Goal: Task Accomplishment & Management: Complete application form

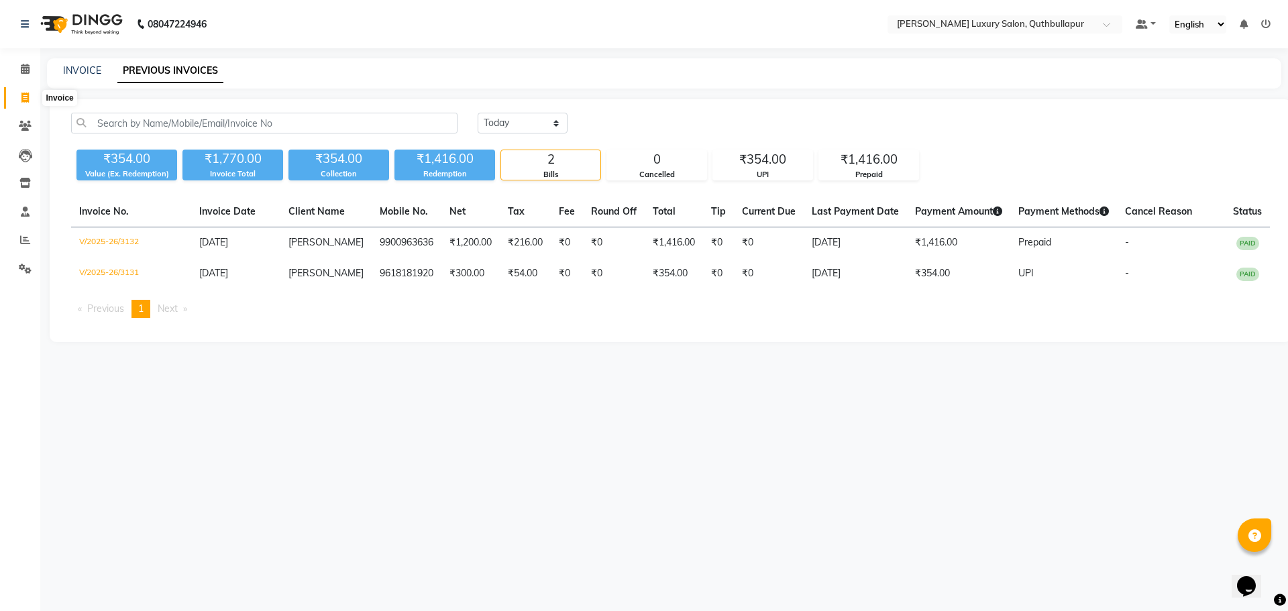
click at [23, 104] on span at bounding box center [24, 98] width 23 height 15
select select "5816"
select select "service"
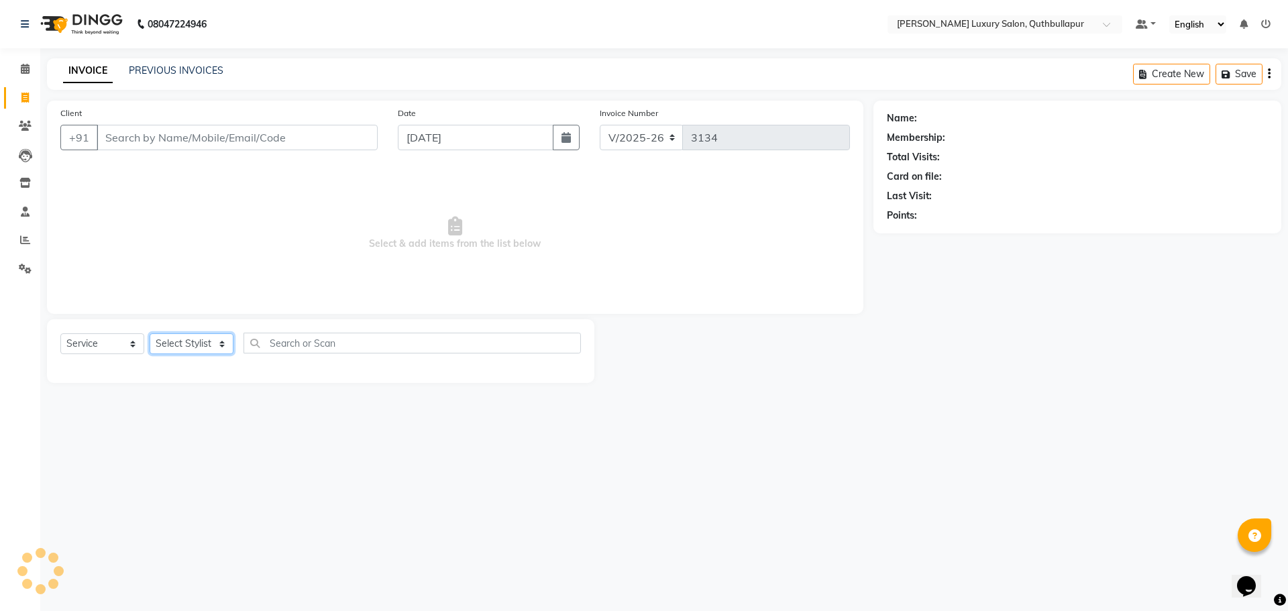
click at [154, 344] on select "Select Stylist" at bounding box center [192, 343] width 84 height 21
select select "41114"
click at [150, 333] on select "Select Stylist [PERSON_NAME] SHAKE AHON [PERSON_NAME] [PERSON_NAME] [PERSON_NAM…" at bounding box center [199, 343] width 98 height 21
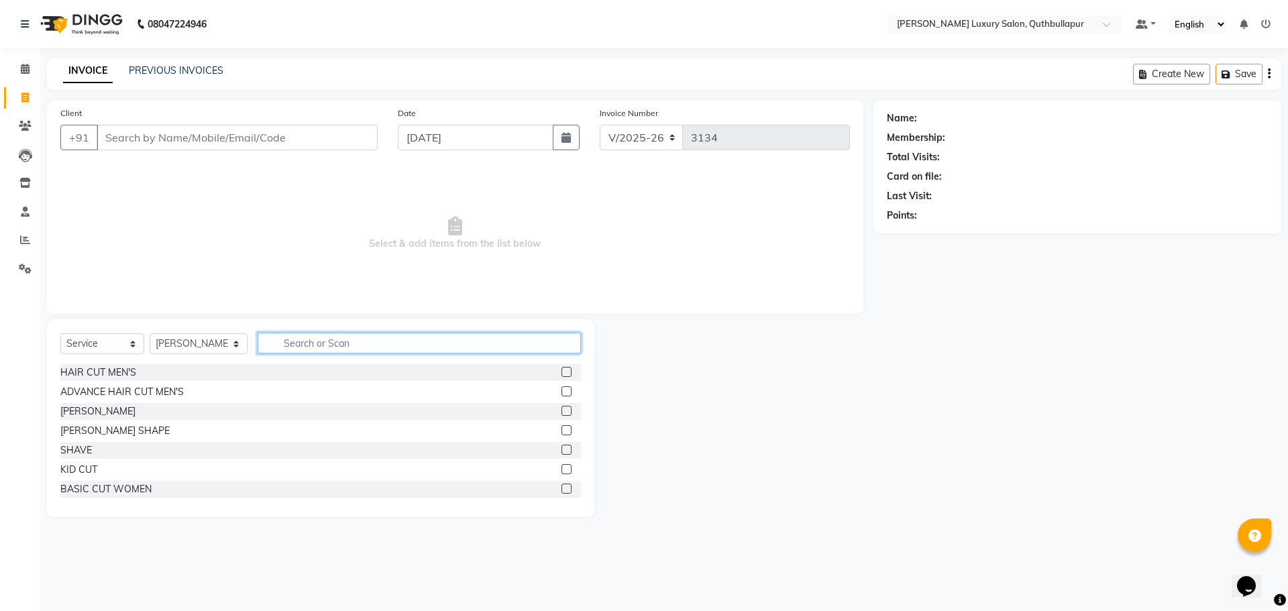
click at [284, 340] on input "text" at bounding box center [419, 343] width 323 height 21
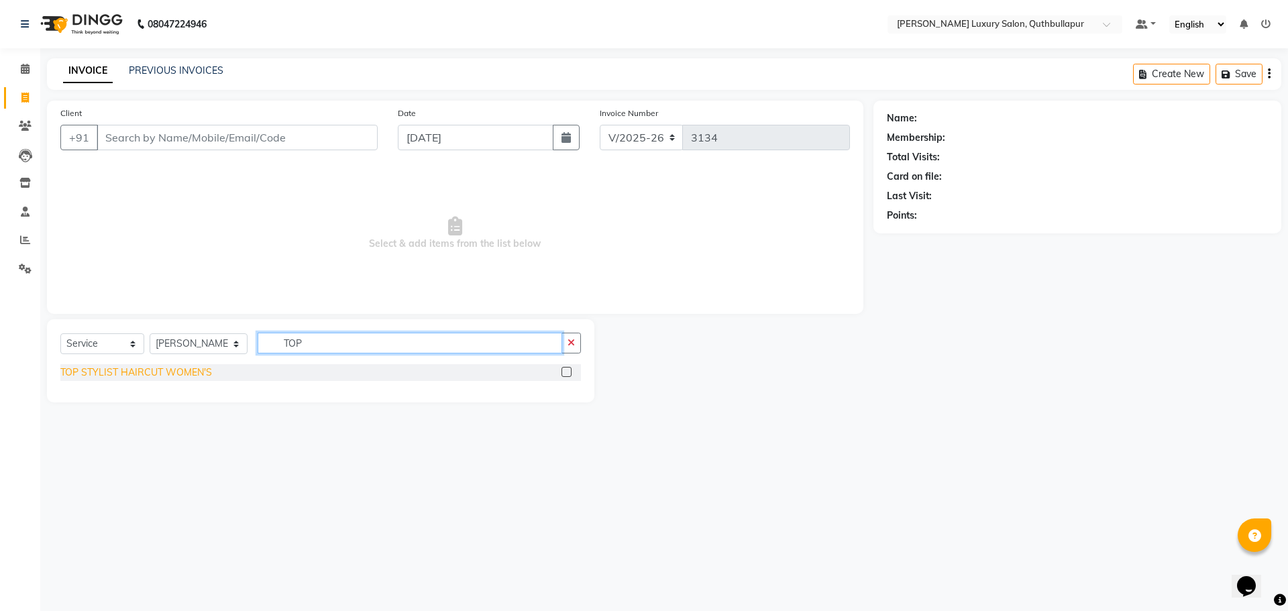
type input "TOP"
click at [176, 373] on div "TOP STYLIST HAIRCUT WOMEN'S" at bounding box center [136, 373] width 152 height 14
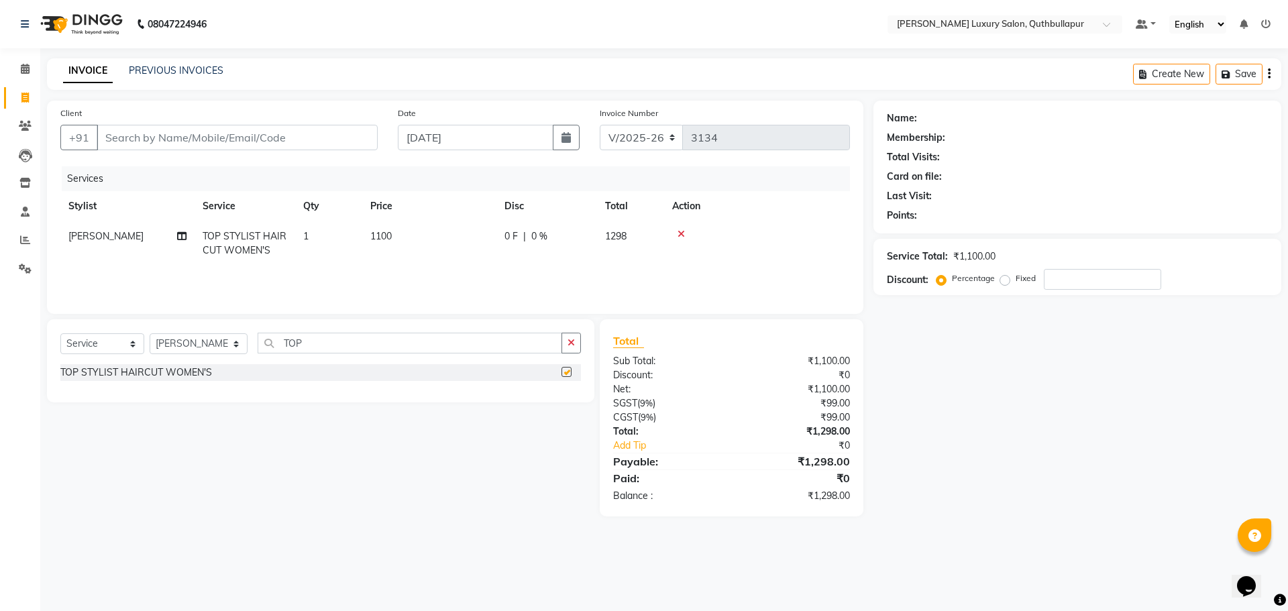
checkbox input "false"
click at [679, 233] on icon at bounding box center [681, 233] width 7 height 9
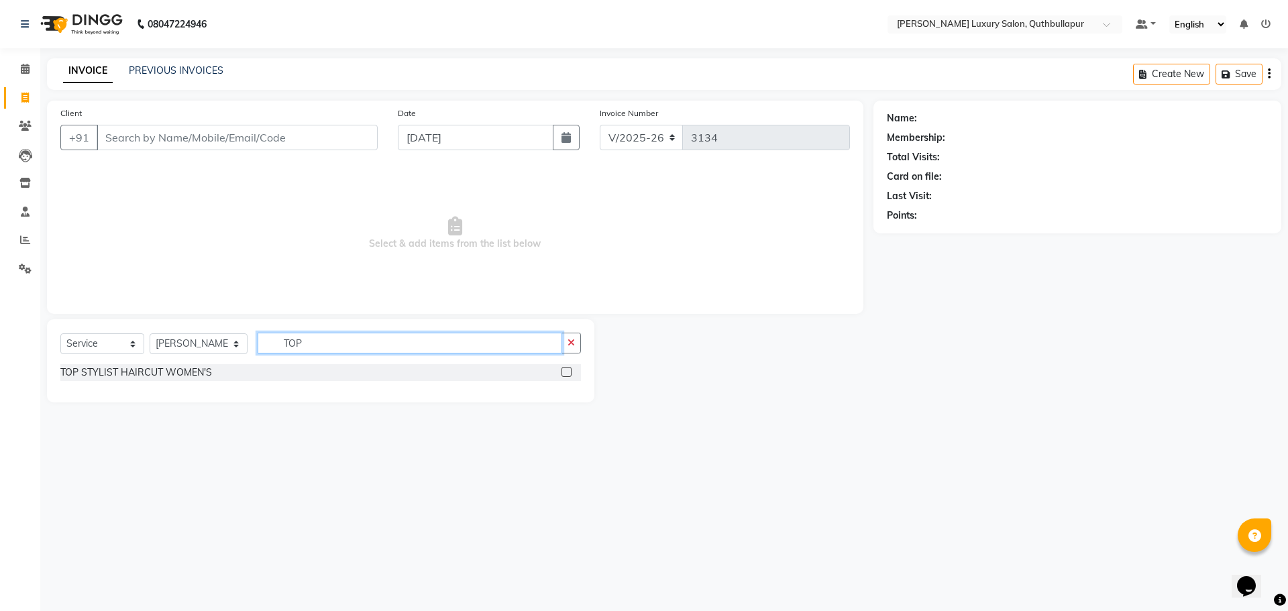
click at [305, 348] on input "TOP" at bounding box center [410, 343] width 305 height 21
type input "T"
type input "BASI"
click at [124, 370] on div "BASIC CUT WOMEN" at bounding box center [105, 373] width 91 height 14
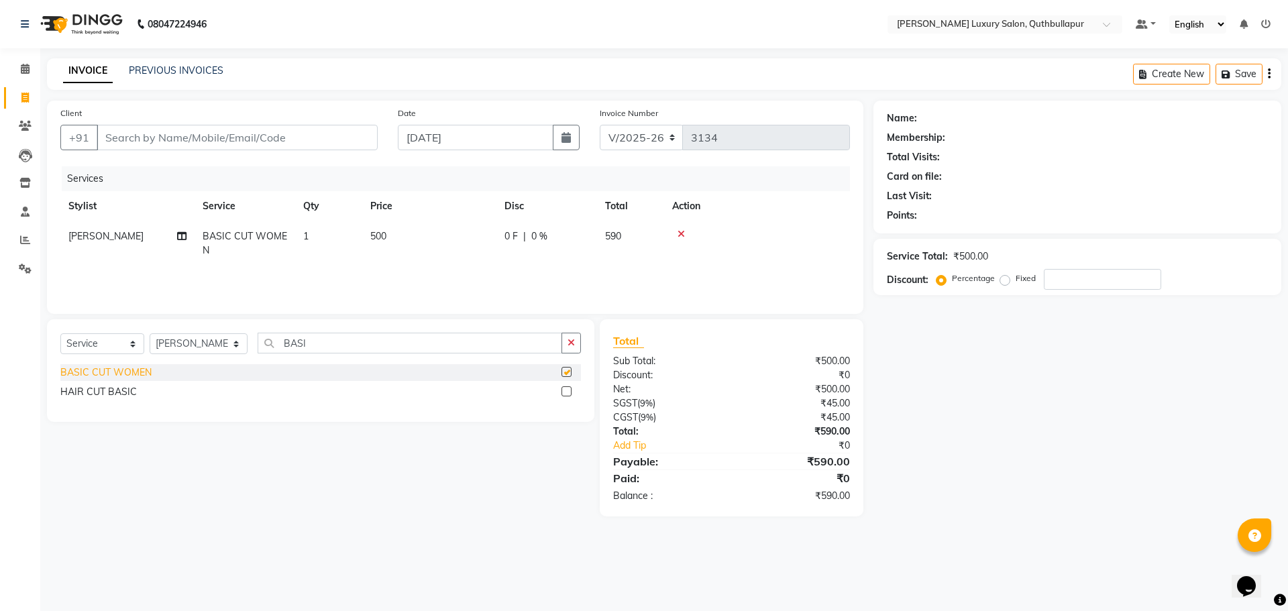
checkbox input "false"
click at [175, 133] on input "Client" at bounding box center [237, 137] width 281 height 25
type input "9"
type input "0"
type input "9550818043"
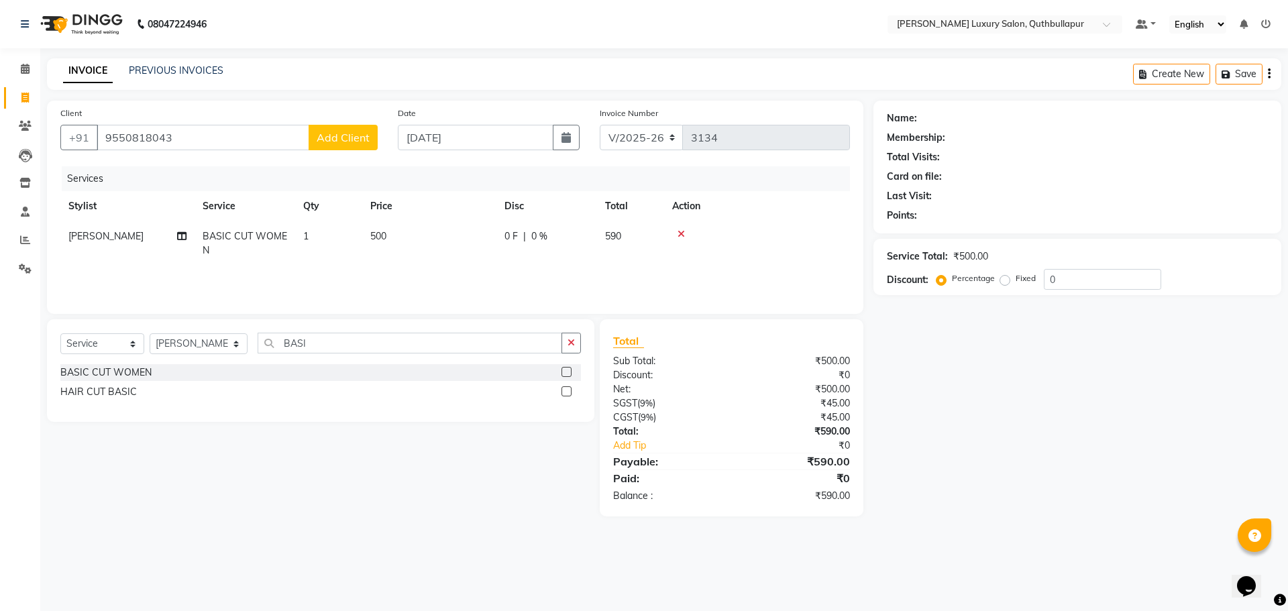
click at [346, 136] on span "Add Client" at bounding box center [343, 137] width 53 height 13
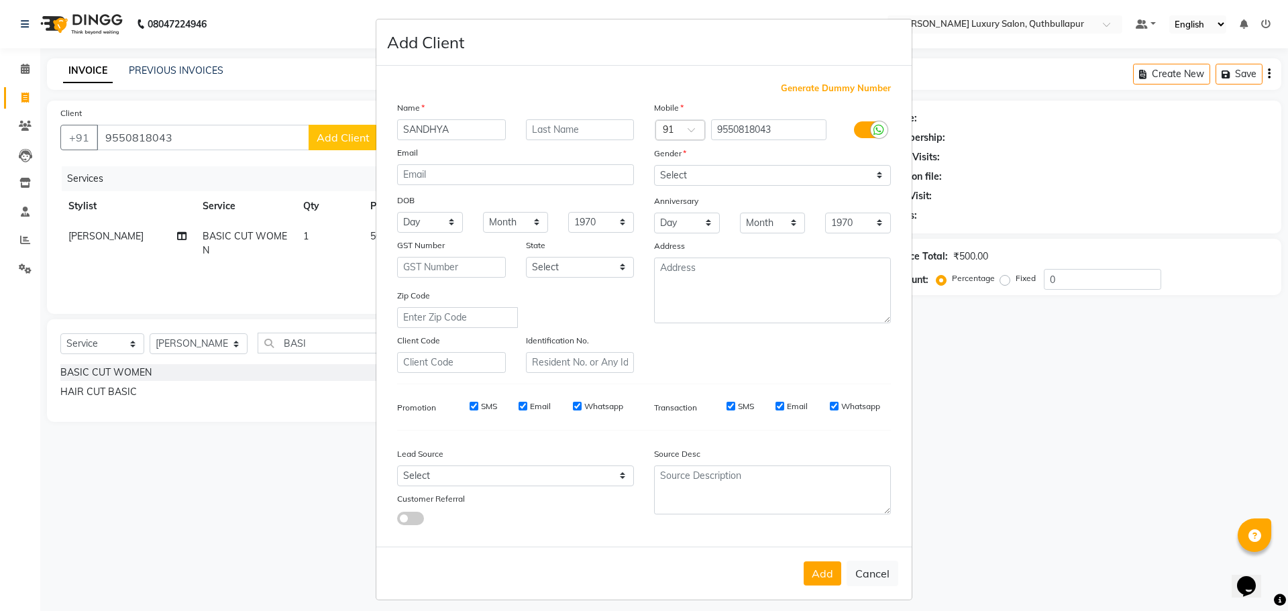
type input "SANDHYA"
click at [726, 172] on select "Select [DEMOGRAPHIC_DATA] [DEMOGRAPHIC_DATA] Other Prefer Not To Say" at bounding box center [772, 175] width 237 height 21
click at [654, 165] on select "Select [DEMOGRAPHIC_DATA] [DEMOGRAPHIC_DATA] Other Prefer Not To Say" at bounding box center [772, 175] width 237 height 21
click at [728, 171] on select "Select [DEMOGRAPHIC_DATA] [DEMOGRAPHIC_DATA] Other Prefer Not To Say" at bounding box center [772, 175] width 237 height 21
select select "[DEMOGRAPHIC_DATA]"
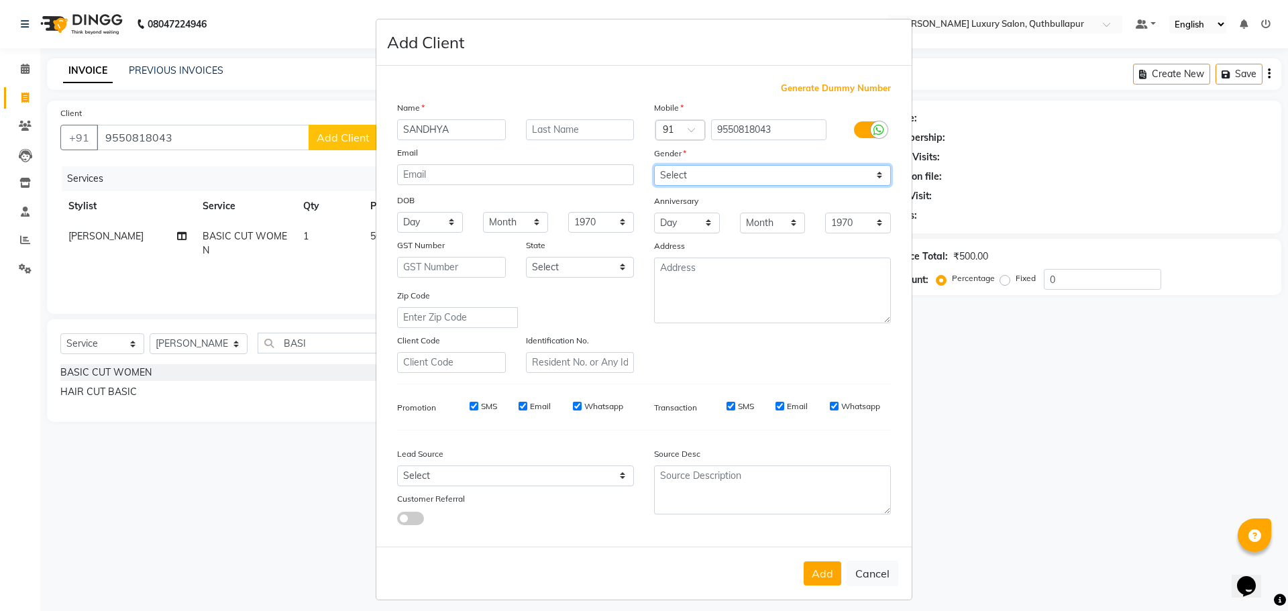
click at [654, 165] on select "Select [DEMOGRAPHIC_DATA] [DEMOGRAPHIC_DATA] Other Prefer Not To Say" at bounding box center [772, 175] width 237 height 21
click at [811, 575] on button "Add" at bounding box center [823, 574] width 38 height 24
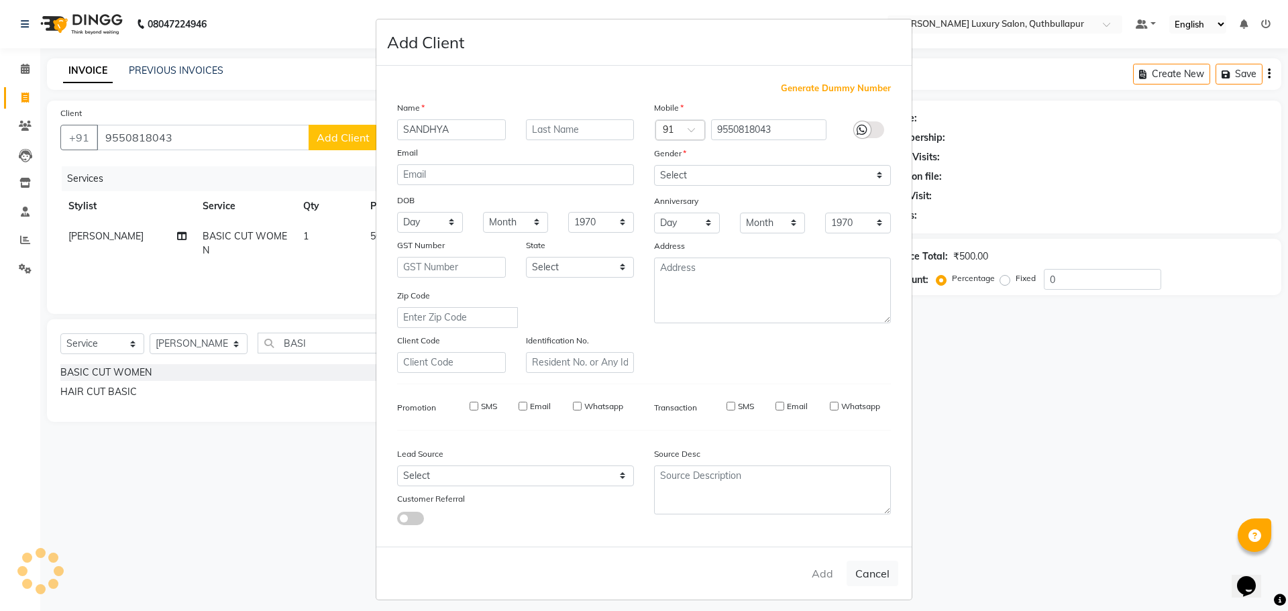
select select
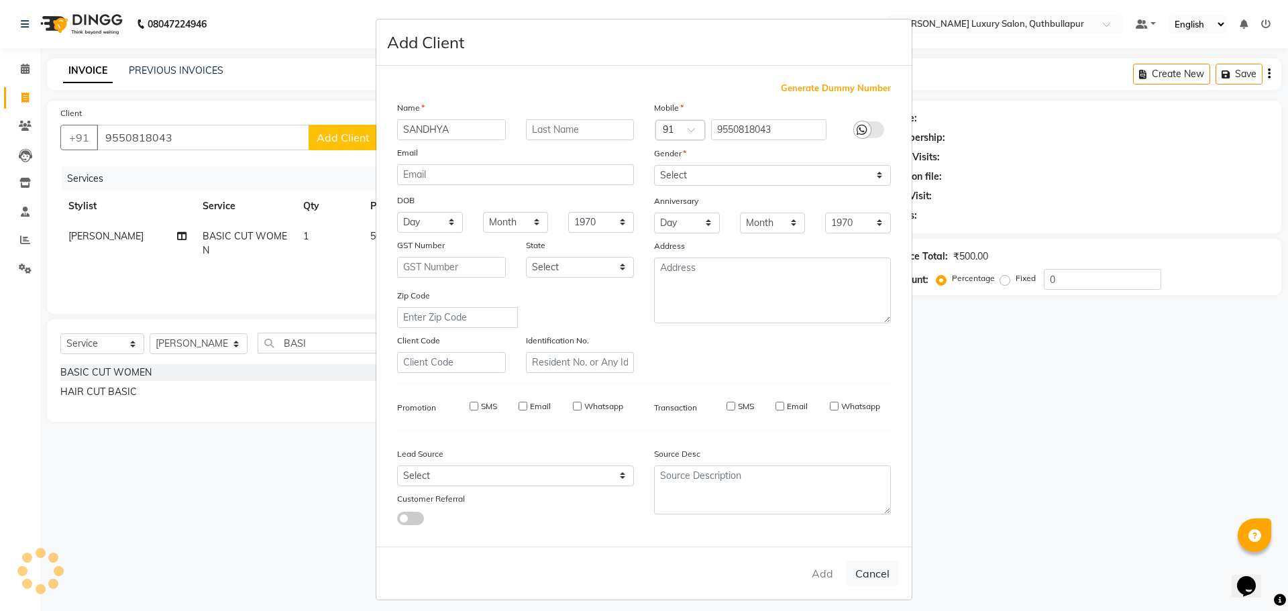
select select
checkbox input "false"
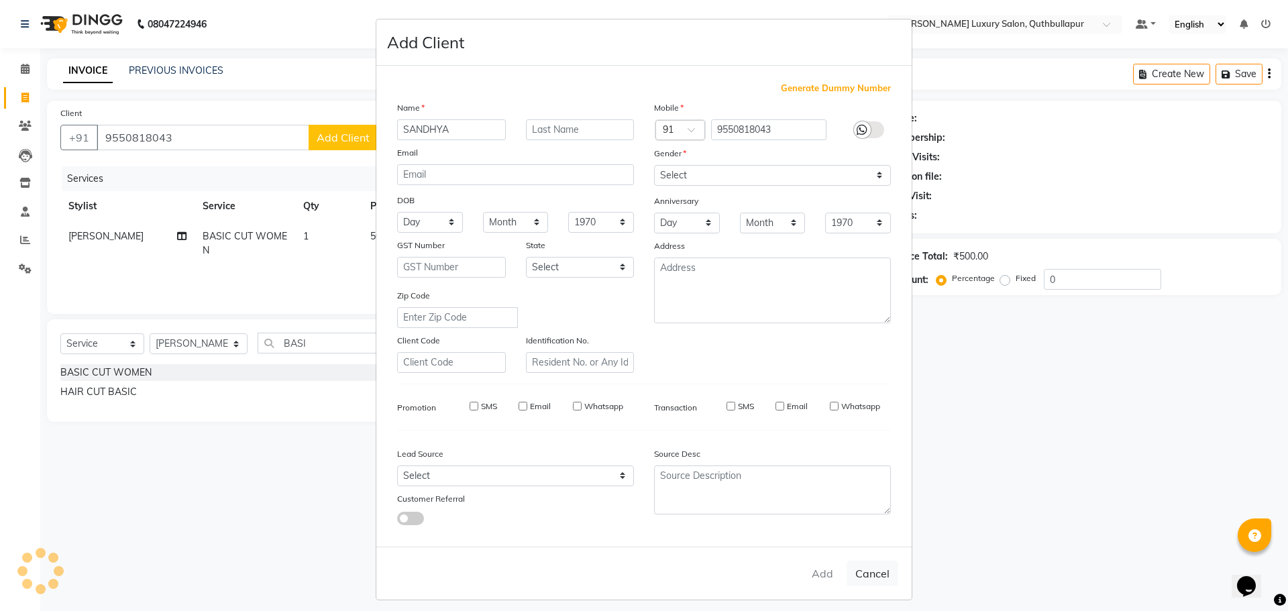
checkbox input "false"
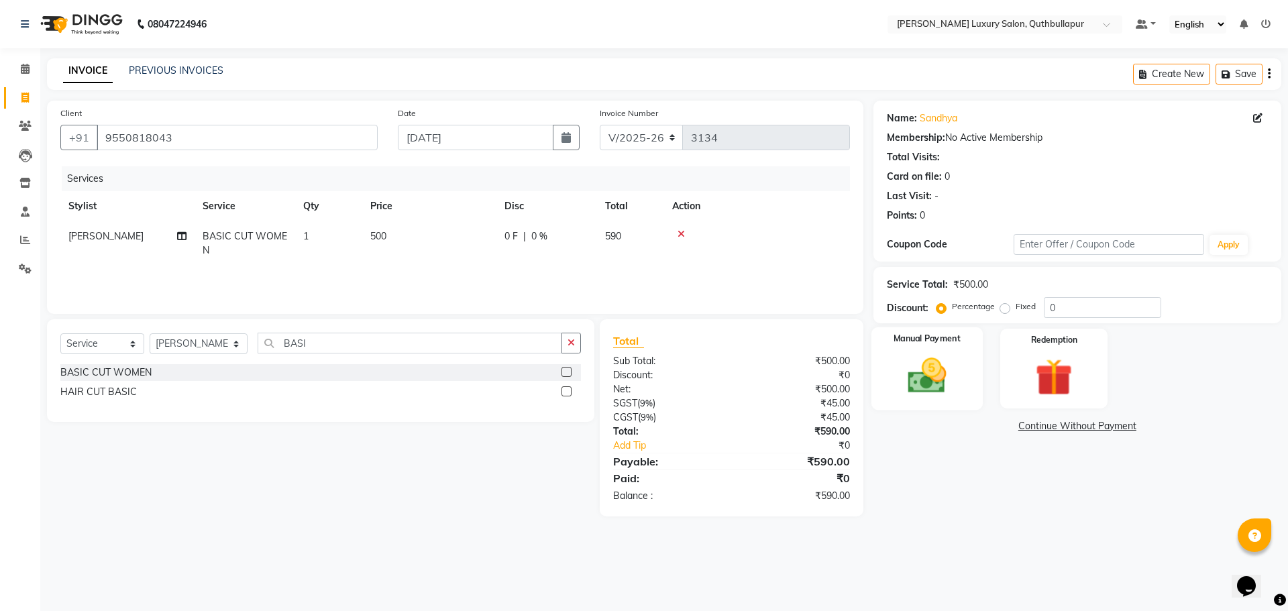
click at [959, 361] on div "Manual Payment" at bounding box center [926, 368] width 111 height 83
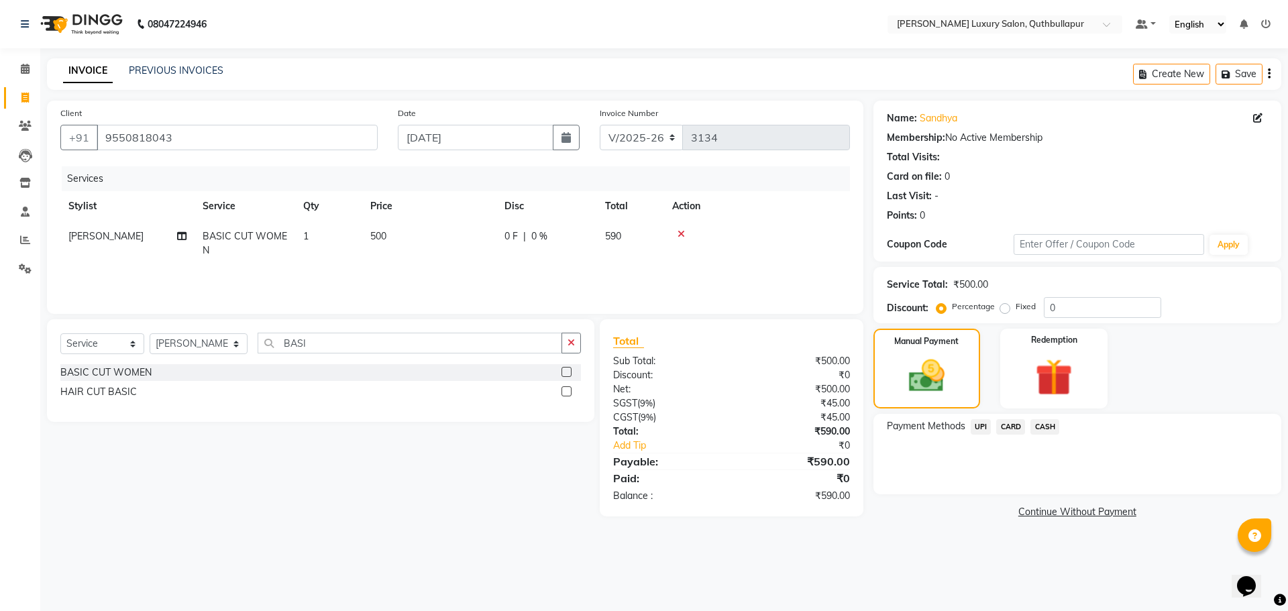
click at [1034, 424] on span "CASH" at bounding box center [1045, 426] width 29 height 15
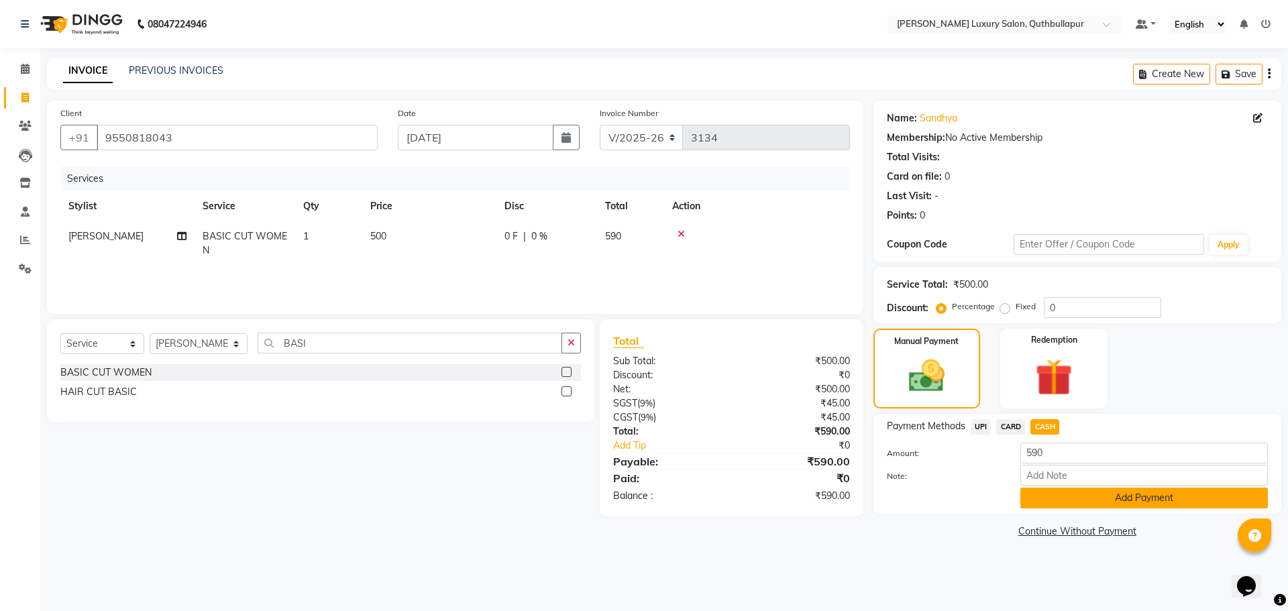
click at [1074, 502] on button "Add Payment" at bounding box center [1145, 498] width 248 height 21
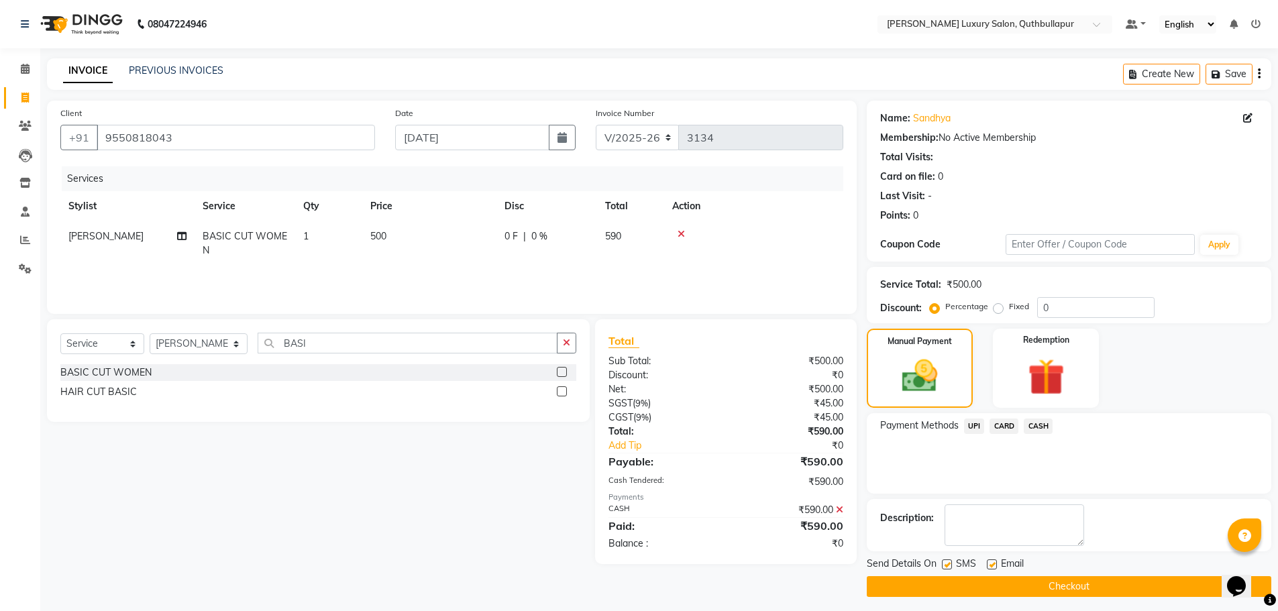
click at [1015, 594] on button "Checkout" at bounding box center [1069, 586] width 405 height 21
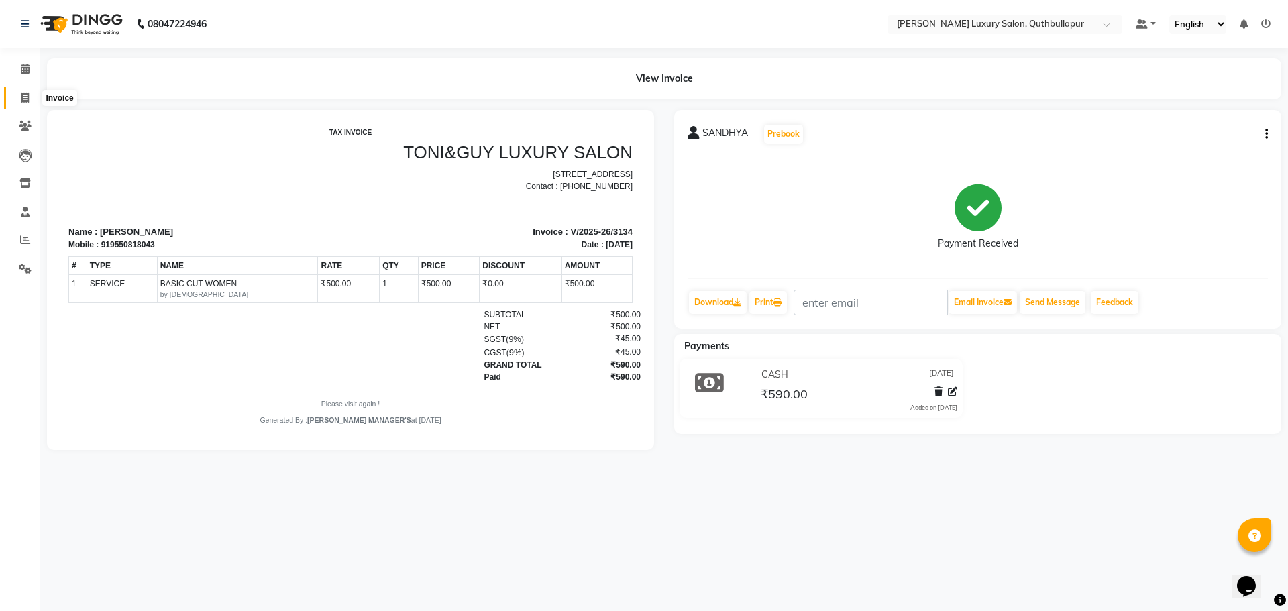
click at [23, 100] on icon at bounding box center [24, 98] width 7 height 10
select select "service"
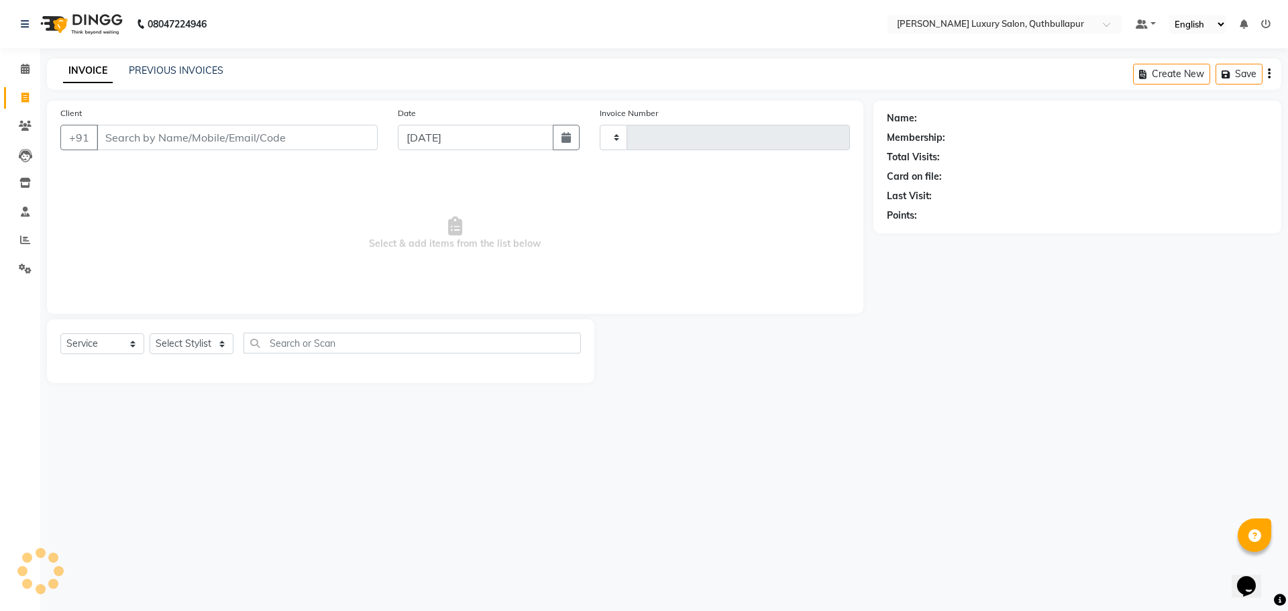
type input "3135"
select select "5816"
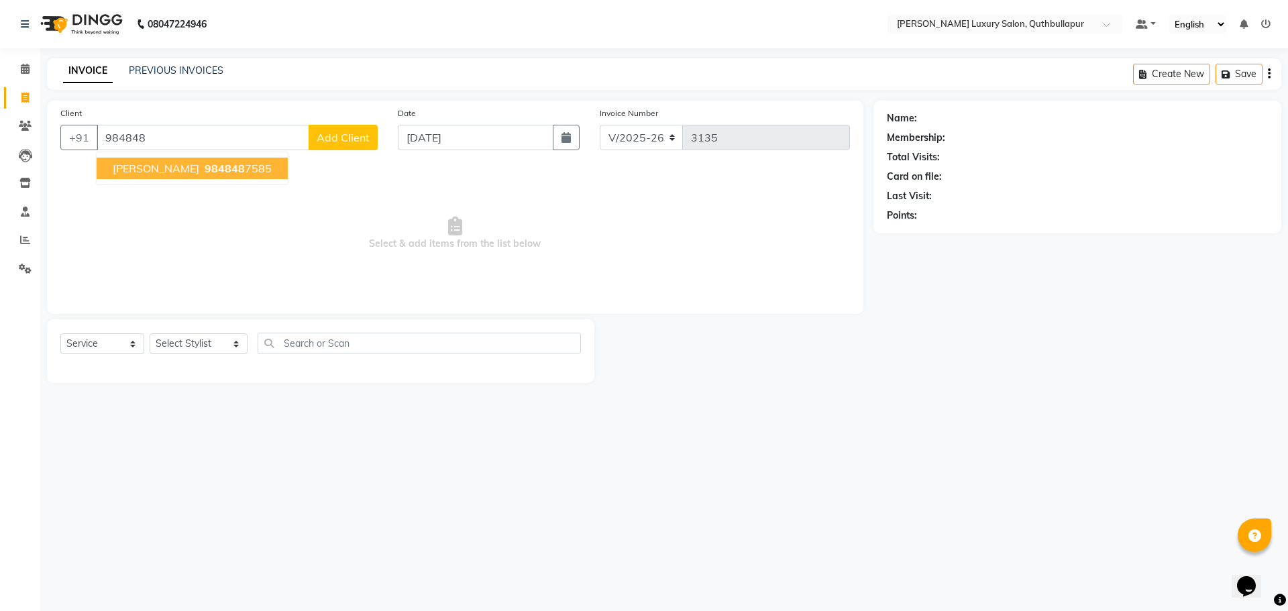
click at [205, 168] on span "984848" at bounding box center [225, 168] width 40 height 13
type input "9848487585"
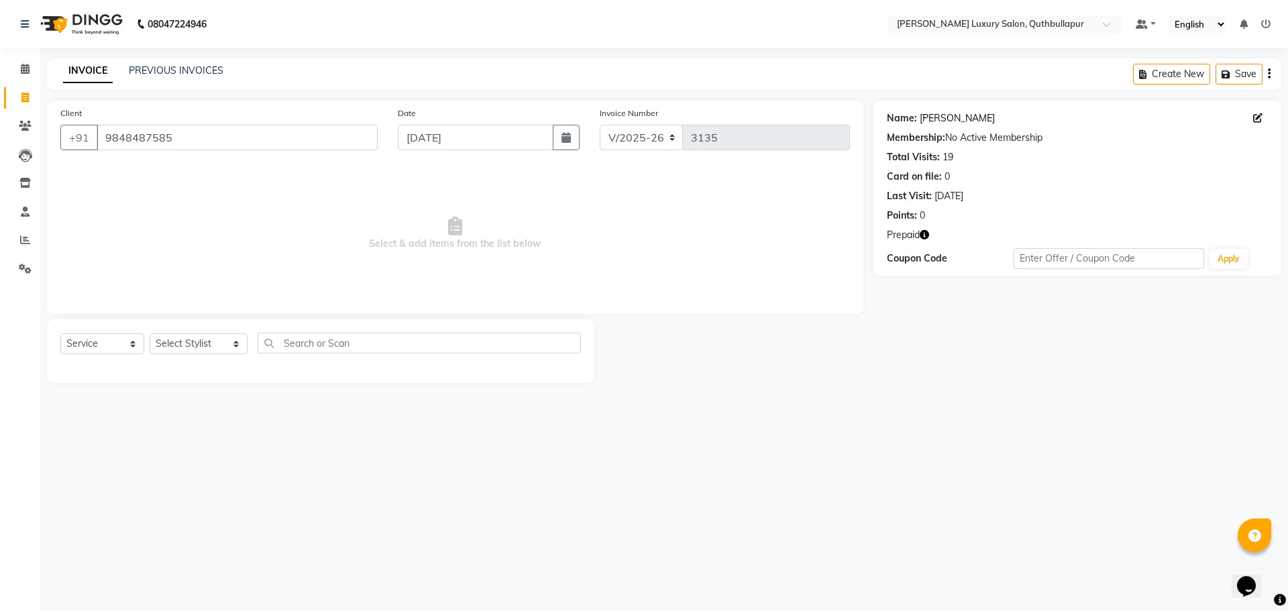
click at [939, 117] on link "[PERSON_NAME]" at bounding box center [957, 118] width 75 height 14
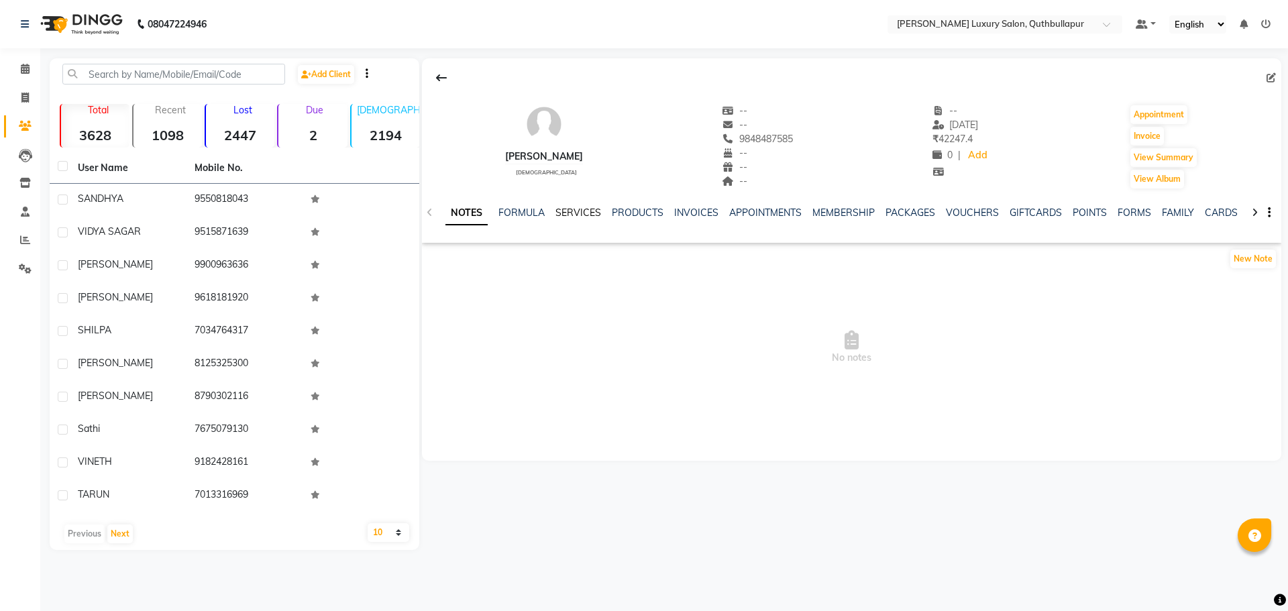
click at [594, 213] on link "SERVICES" at bounding box center [579, 213] width 46 height 12
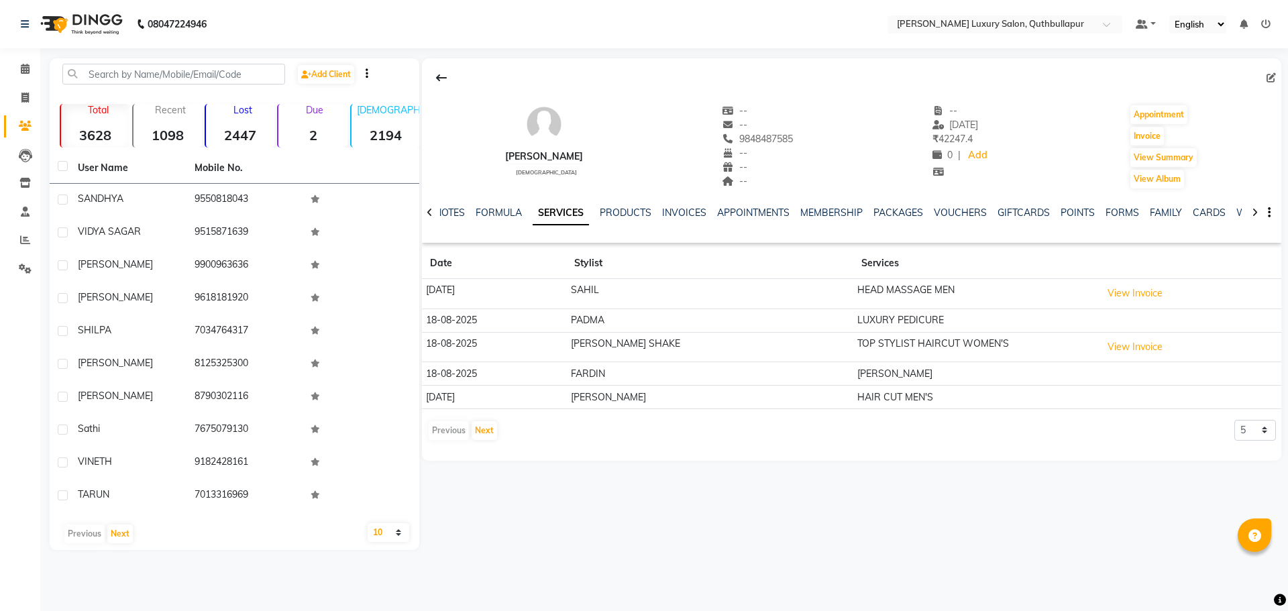
click at [576, 217] on link "SERVICES" at bounding box center [561, 213] width 56 height 24
click at [476, 433] on button "Next" at bounding box center [484, 430] width 25 height 19
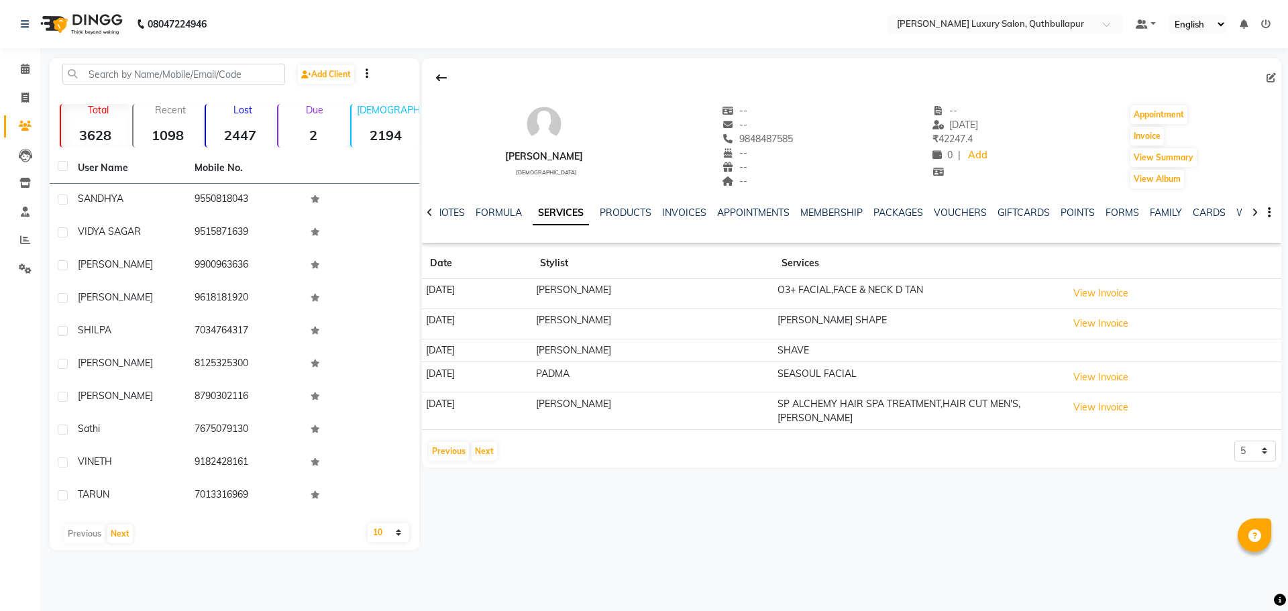
click at [427, 213] on icon at bounding box center [430, 212] width 6 height 9
click at [509, 209] on link "FORMULA" at bounding box center [509, 213] width 46 height 12
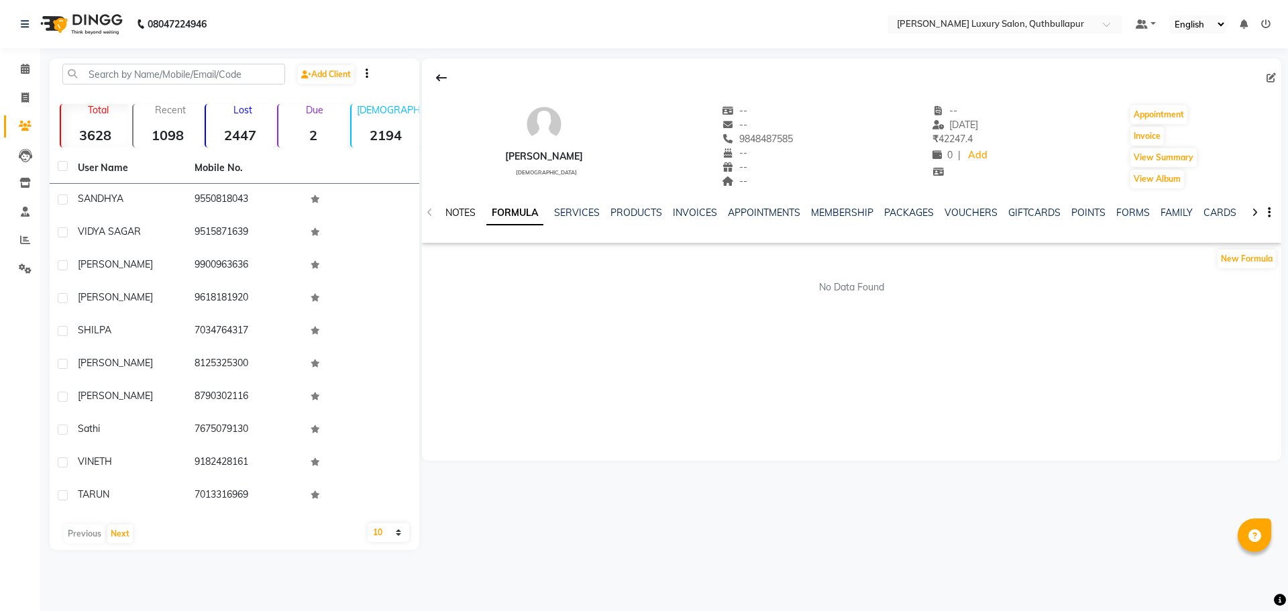
click at [459, 212] on link "NOTES" at bounding box center [461, 213] width 30 height 12
click at [25, 98] on icon at bounding box center [24, 98] width 7 height 10
select select "service"
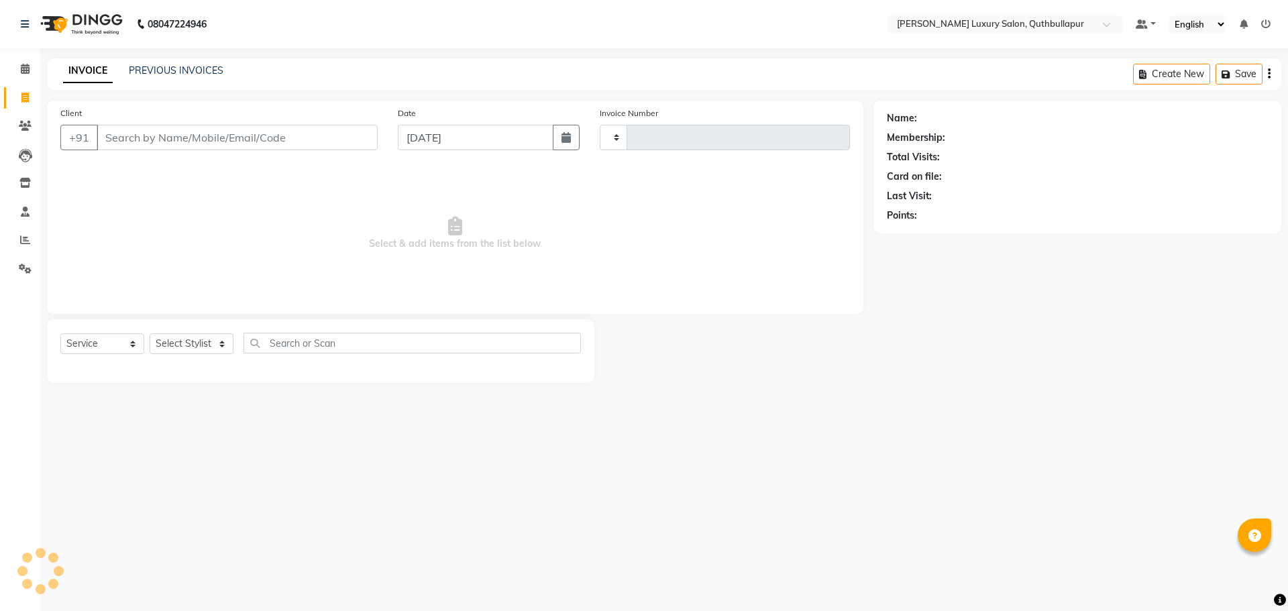
type input "3135"
select select "5816"
click at [158, 68] on link "PREVIOUS INVOICES" at bounding box center [176, 70] width 95 height 12
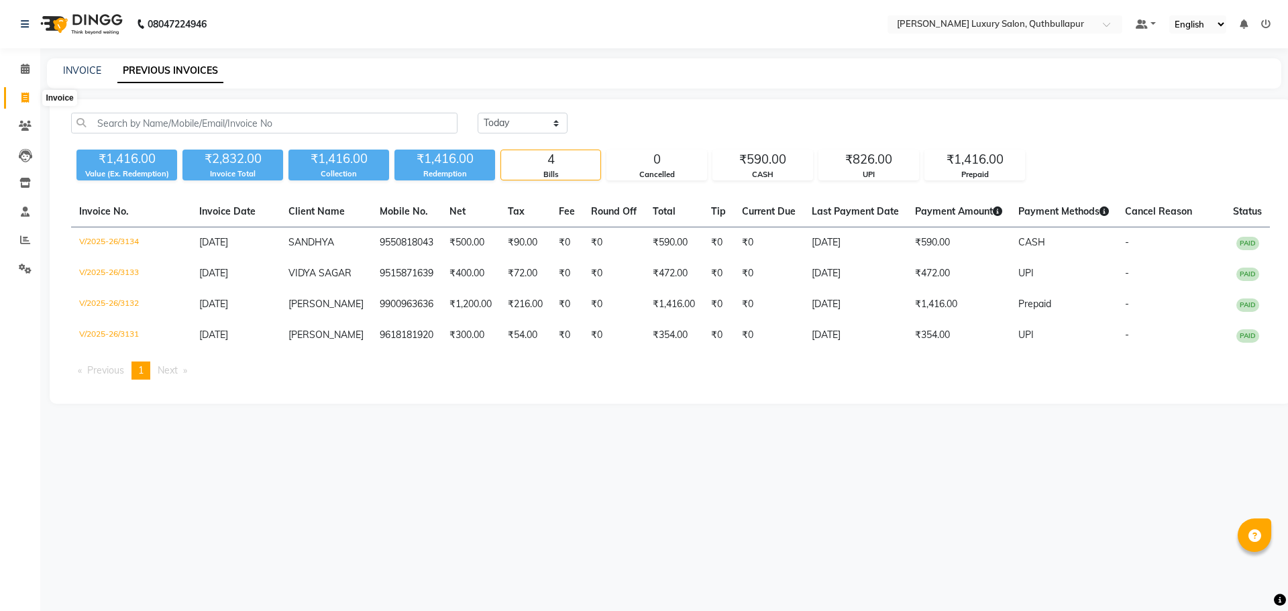
click at [27, 99] on icon at bounding box center [24, 98] width 7 height 10
select select "5816"
select select "service"
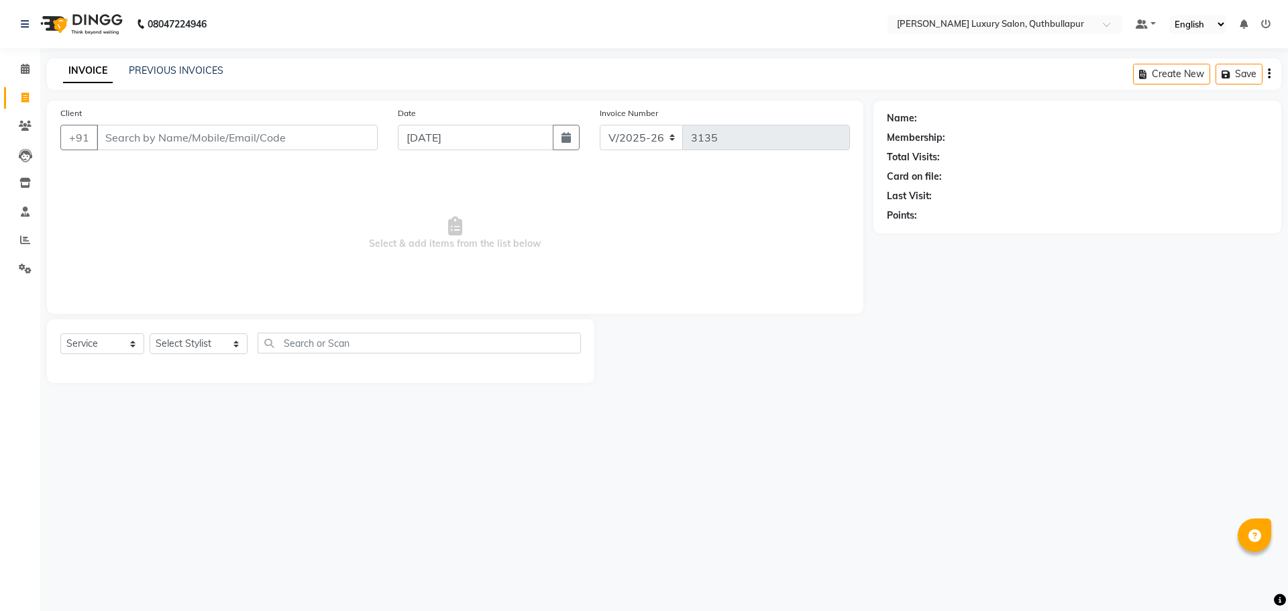
click at [162, 138] on input "Client" at bounding box center [237, 137] width 281 height 25
